Goal: Information Seeking & Learning: Learn about a topic

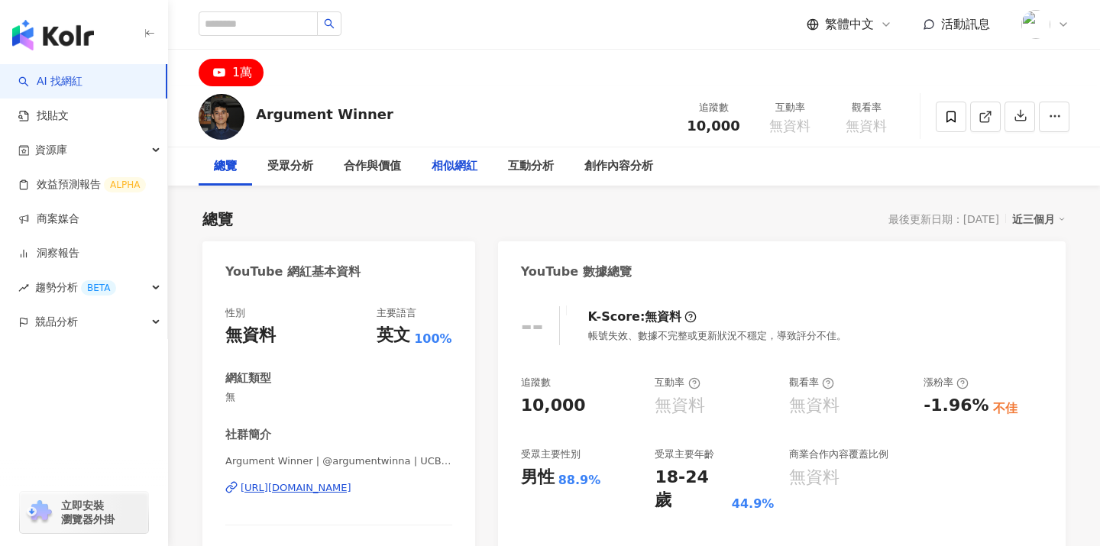
click at [462, 168] on div "相似網紅" at bounding box center [455, 166] width 46 height 18
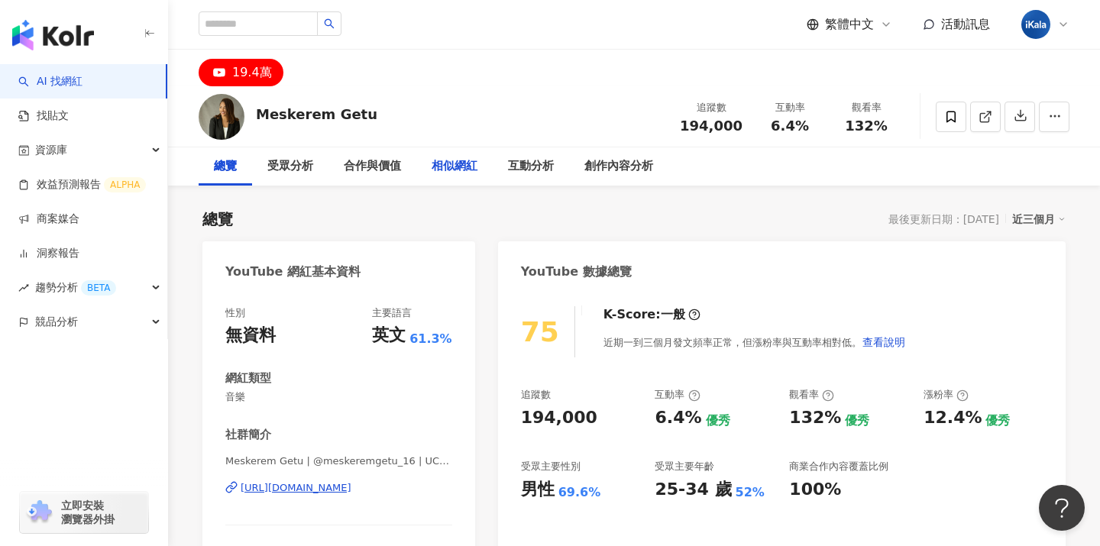
click at [443, 162] on div "相似網紅" at bounding box center [455, 166] width 46 height 18
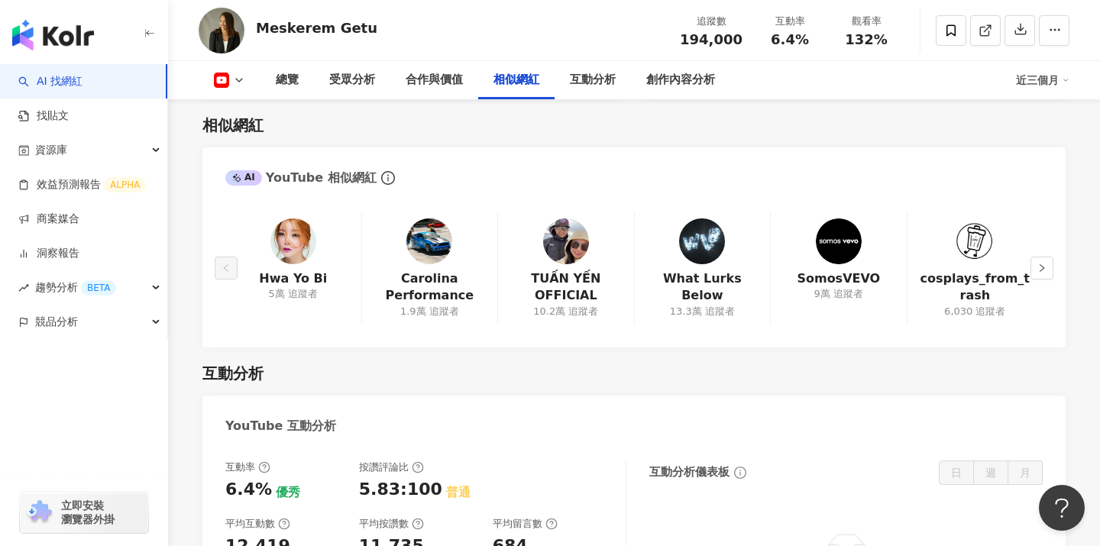
click at [233, 88] on div "總覽 受眾分析 合作與價值 相似網紅 互動分析 創作內容分析 近三個月" at bounding box center [634, 80] width 871 height 38
click at [234, 82] on icon at bounding box center [239, 80] width 12 height 12
click at [273, 51] on div "Meskerem Getu 追蹤數 194,000 互動率 6.4% 觀看率 132%" at bounding box center [634, 30] width 932 height 60
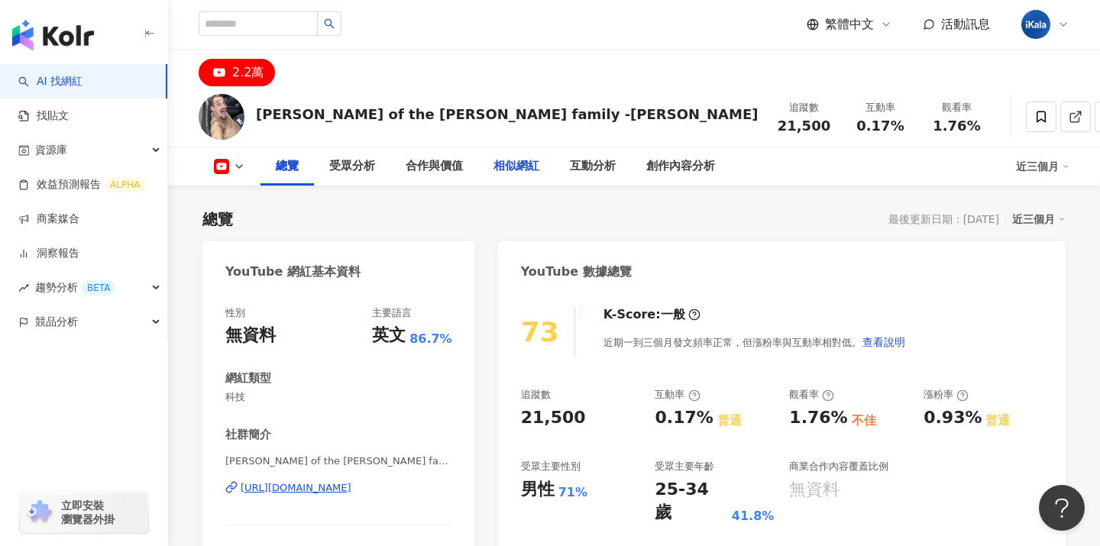
click at [516, 172] on div "相似網紅" at bounding box center [516, 166] width 46 height 18
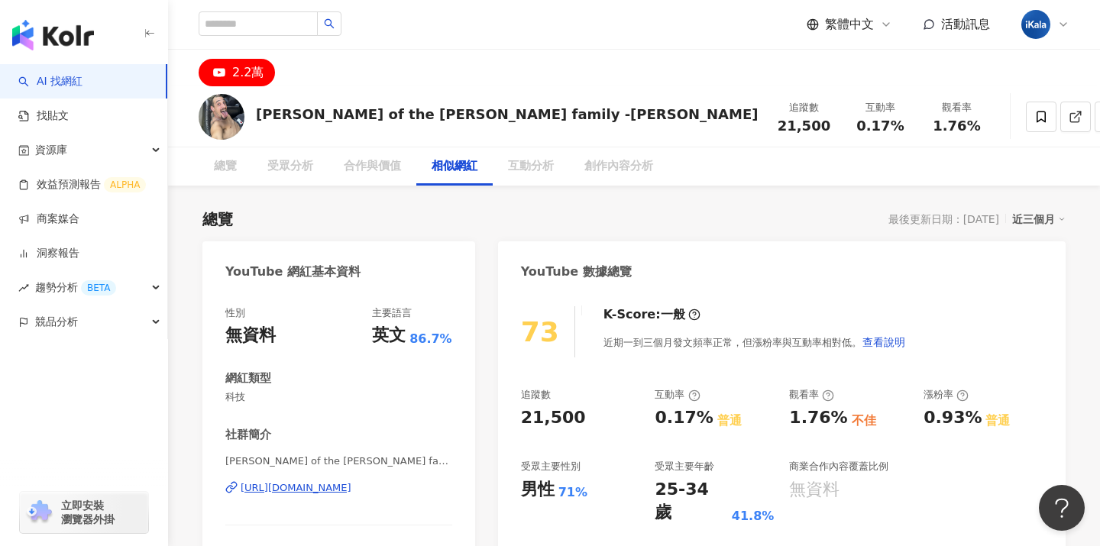
scroll to position [2087, 0]
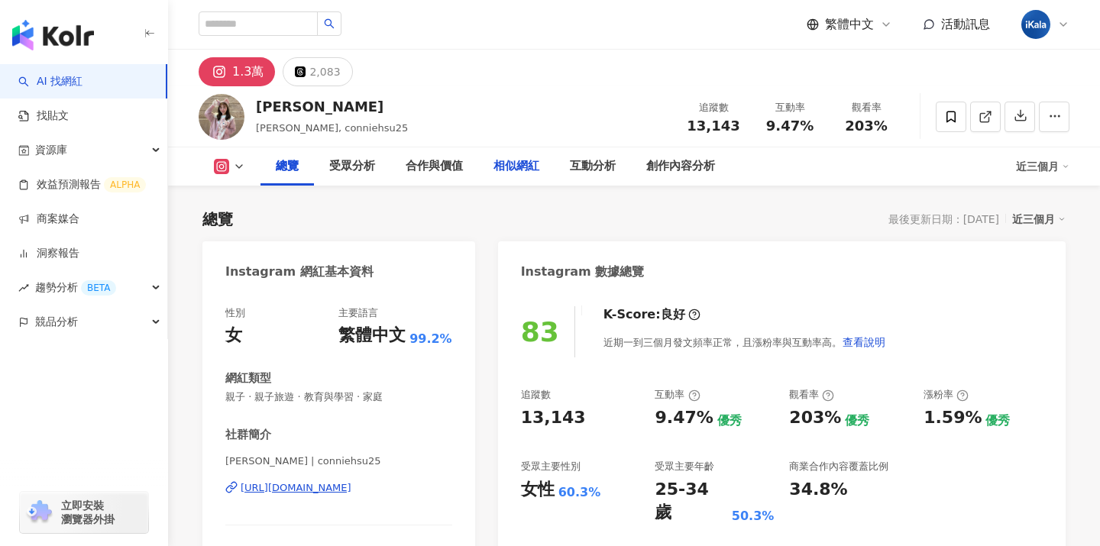
click at [522, 173] on div "相似網紅" at bounding box center [516, 166] width 46 height 18
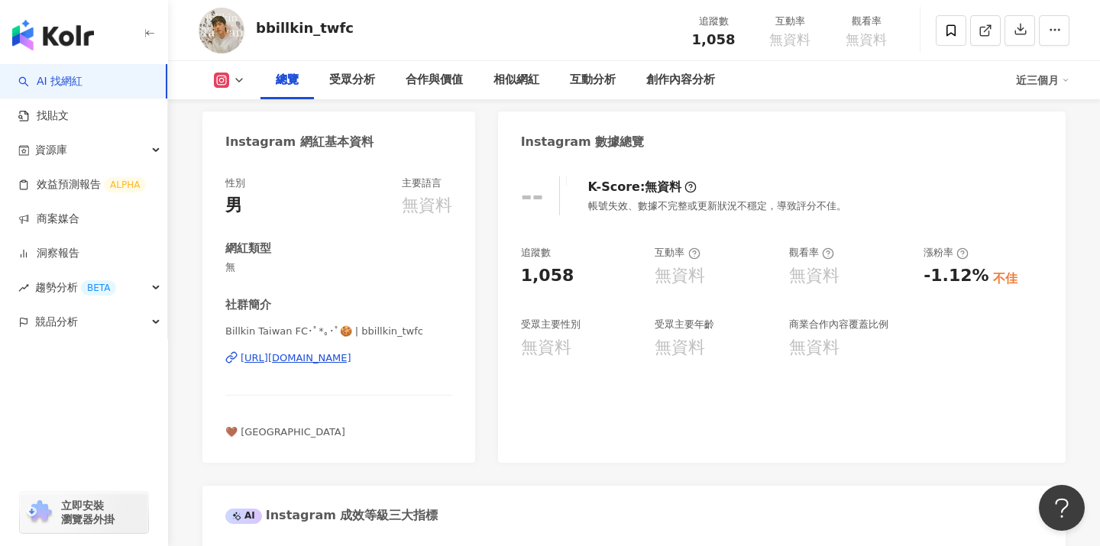
scroll to position [128, 0]
click at [519, 89] on div "相似網紅" at bounding box center [516, 80] width 46 height 18
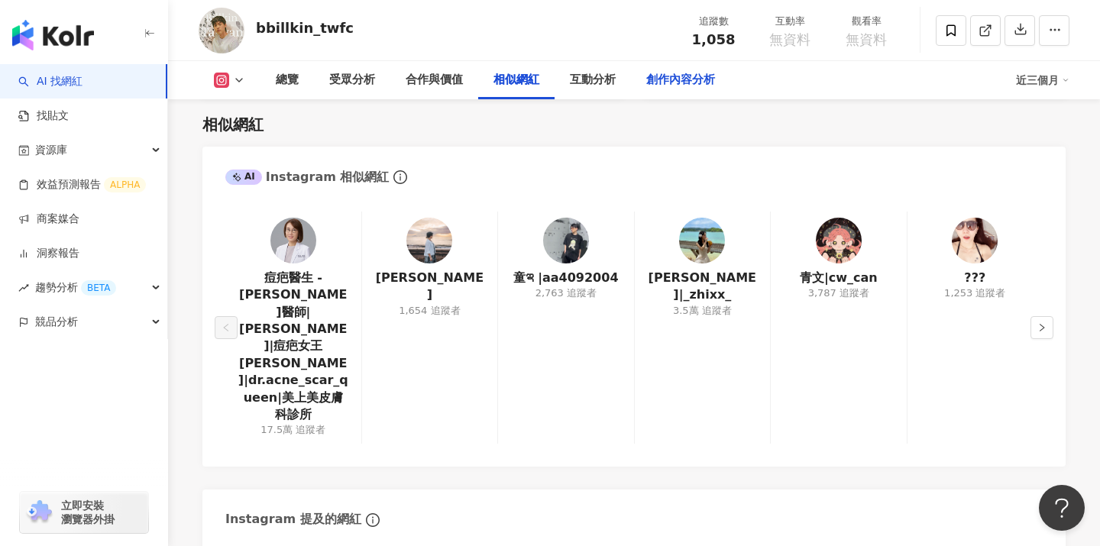
click at [669, 90] on div "創作內容分析" at bounding box center [680, 80] width 99 height 38
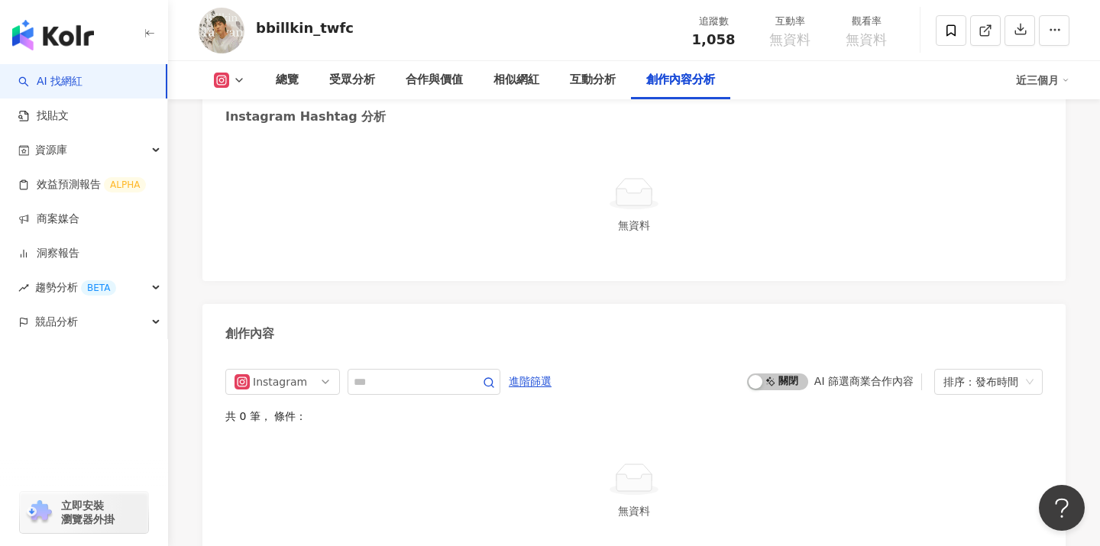
scroll to position [4071, 0]
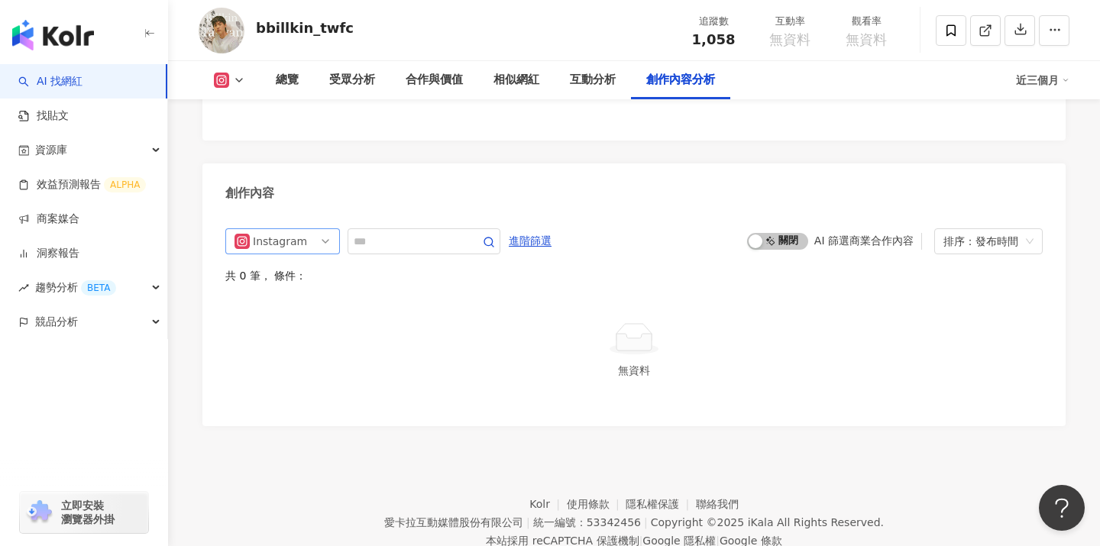
click at [304, 229] on span "Instagram" at bounding box center [282, 241] width 96 height 24
click at [230, 82] on button at bounding box center [230, 80] width 62 height 15
click at [386, 213] on div "Instagram all ig 不分平台 Instagram 進階篩選 啟動 關閉 AI 篩選商業合作內容 排序：發布時間 共 0 筆 ， 條件： 無資料" at bounding box center [633, 319] width 863 height 213
click at [504, 98] on div "相似網紅" at bounding box center [516, 80] width 76 height 38
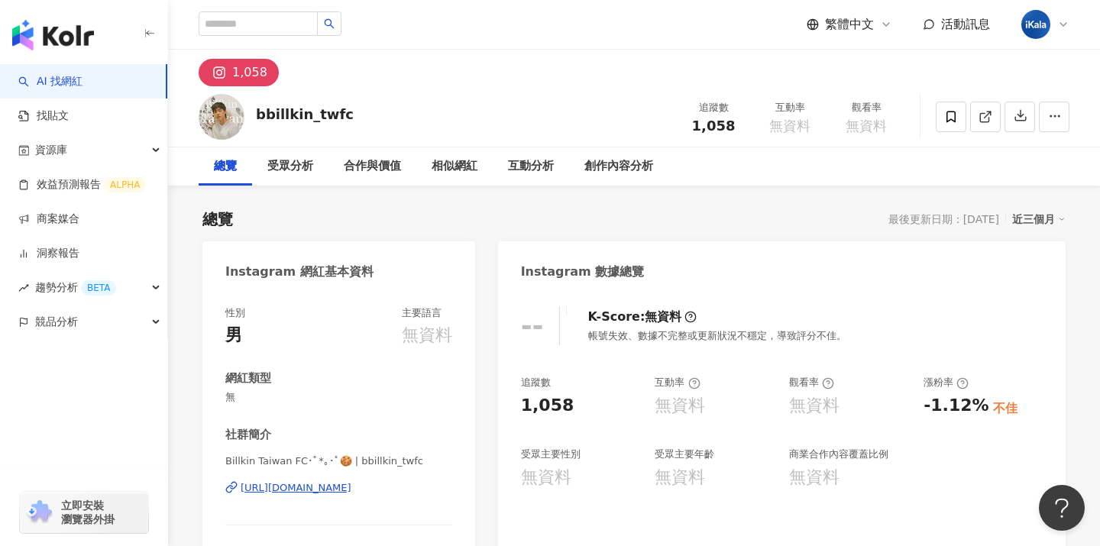
scroll to position [21, 0]
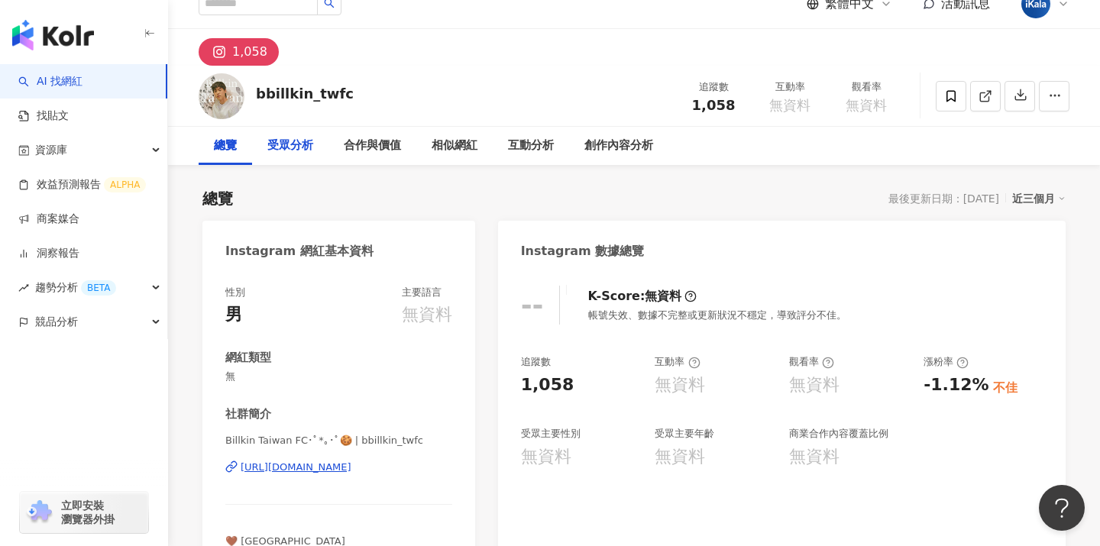
click at [288, 156] on div "受眾分析" at bounding box center [290, 146] width 76 height 38
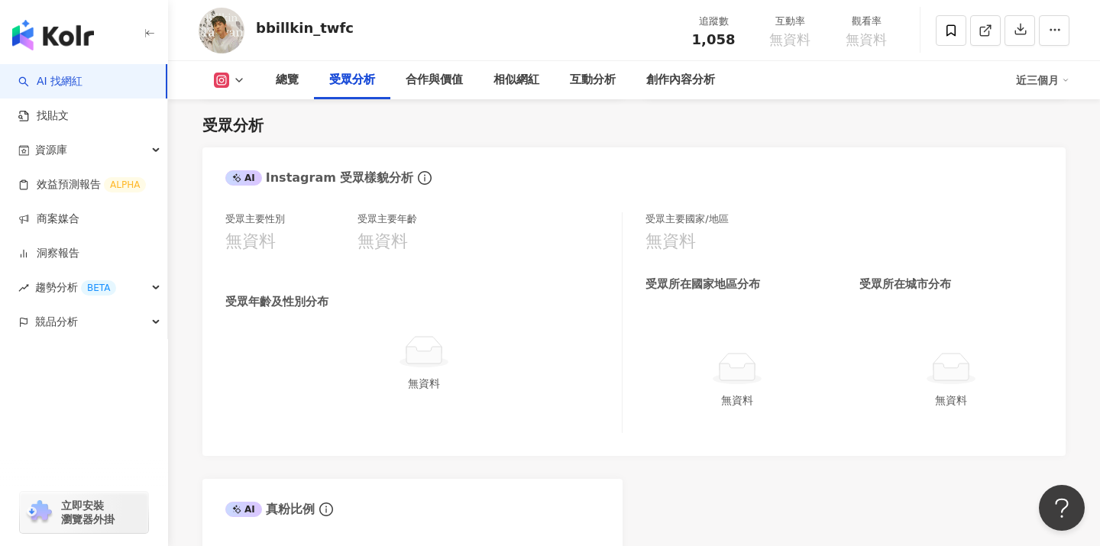
click at [406, 99] on div "受眾分析 AI Instagram 受眾樣貌分析 受眾主要性別 無資料 受眾主要年齡 無資料 受眾年齡及性別分布 無資料 受眾主要國家/地區 無資料 受眾所在…" at bounding box center [633, 386] width 863 height 574
click at [441, 79] on div "合作與價值" at bounding box center [434, 80] width 57 height 18
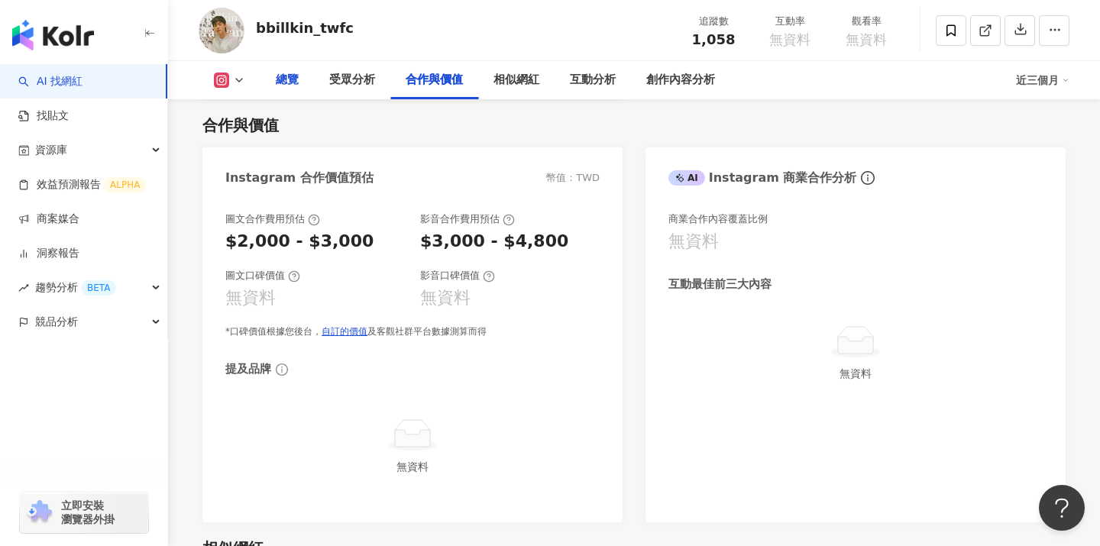
click at [266, 78] on div "總覽" at bounding box center [286, 80] width 53 height 38
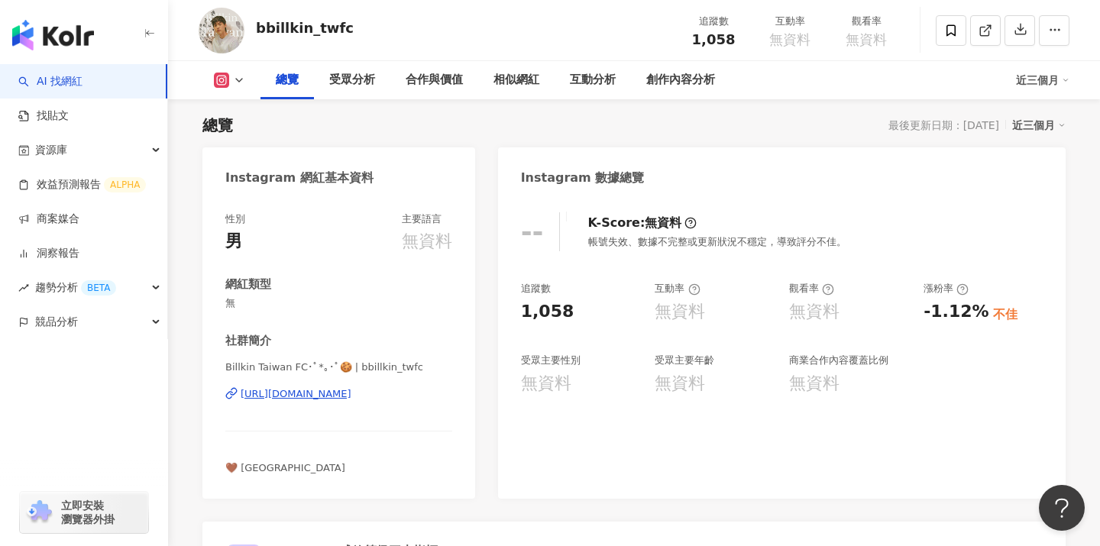
click at [1044, 128] on div "近三個月" at bounding box center [1038, 125] width 53 height 20
click at [1040, 190] on link "近六個月" at bounding box center [1045, 187] width 43 height 17
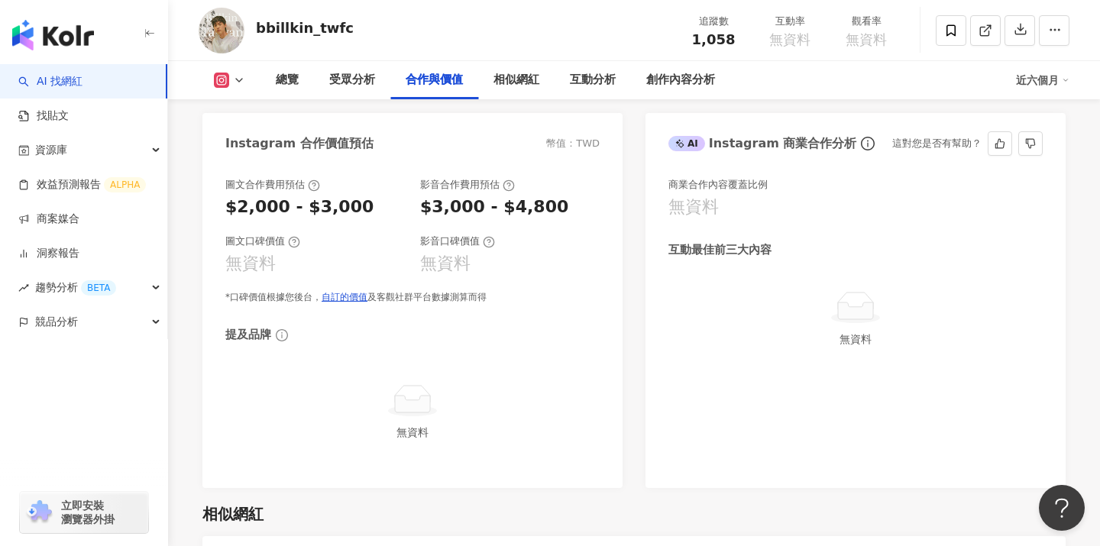
scroll to position [2296, 0]
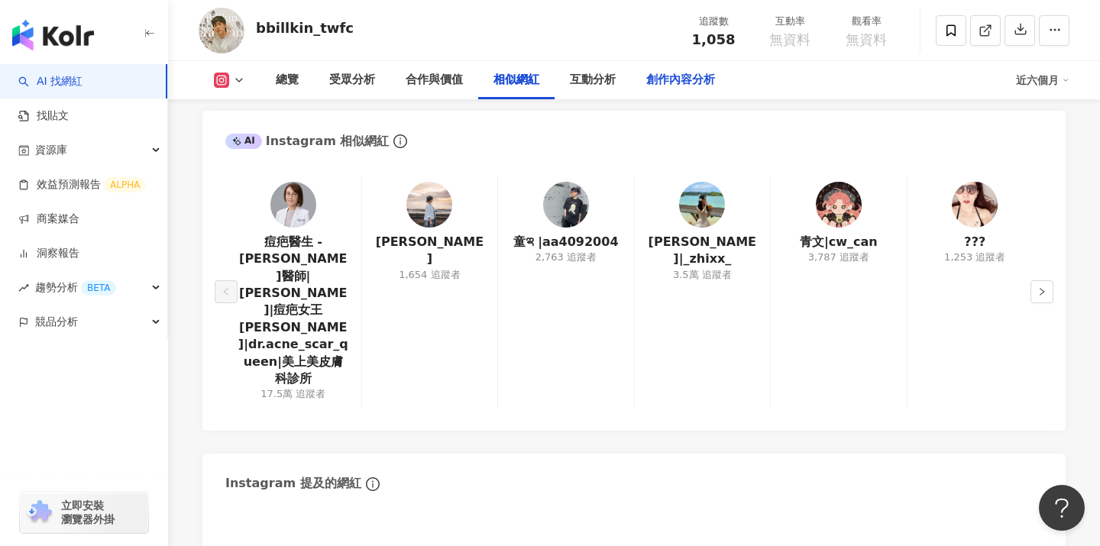
click at [686, 74] on div "創作內容分析" at bounding box center [680, 80] width 69 height 18
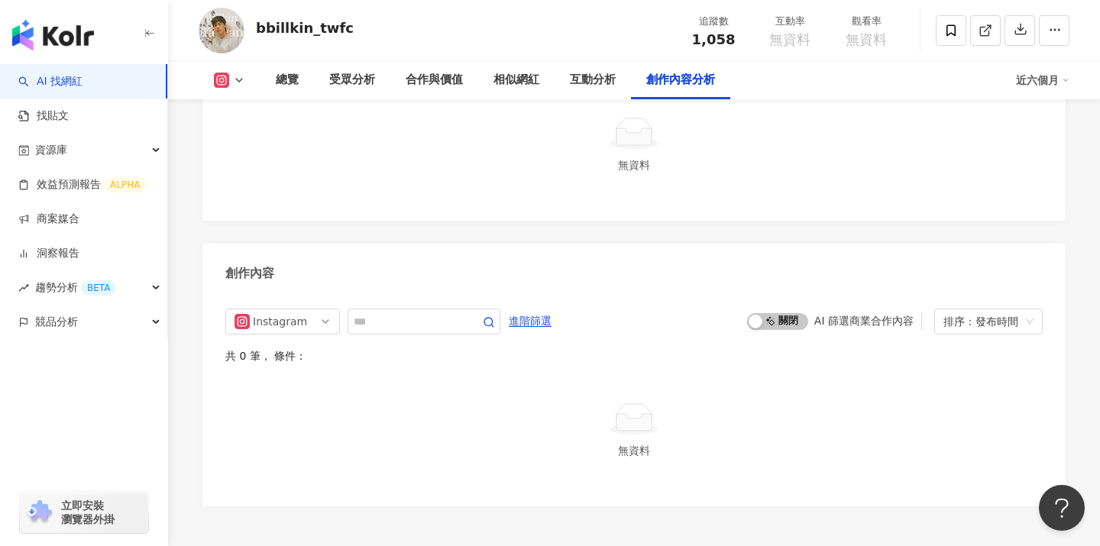
scroll to position [4071, 0]
